Goal: Navigation & Orientation: Understand site structure

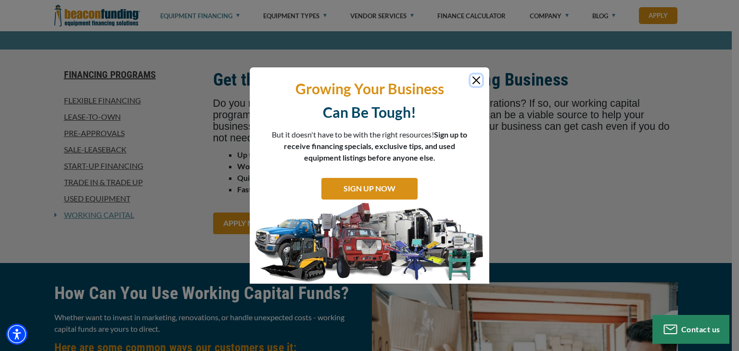
click at [475, 81] on button "Close" at bounding box center [476, 81] width 12 height 12
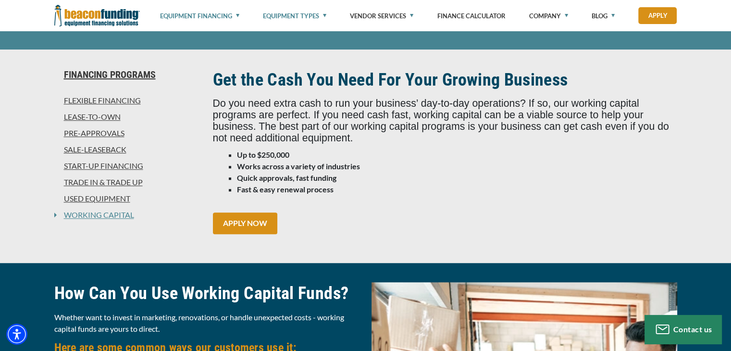
click at [296, 19] on link "Equipment Types" at bounding box center [294, 16] width 63 height 32
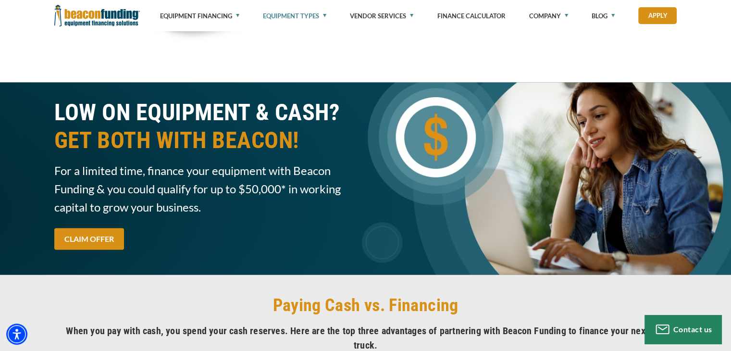
scroll to position [1715, 0]
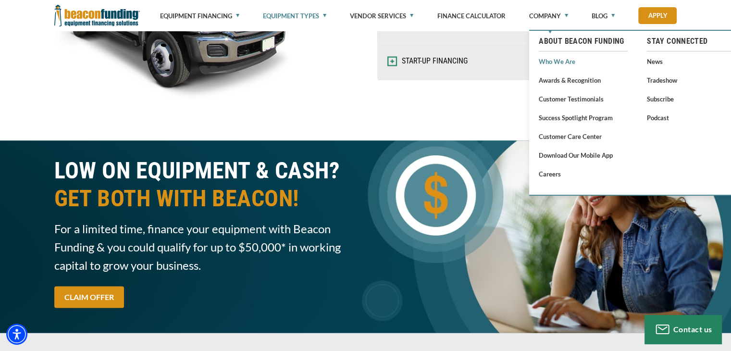
click at [550, 62] on link "Who We Are" at bounding box center [583, 61] width 89 height 12
